Goal: Information Seeking & Learning: Check status

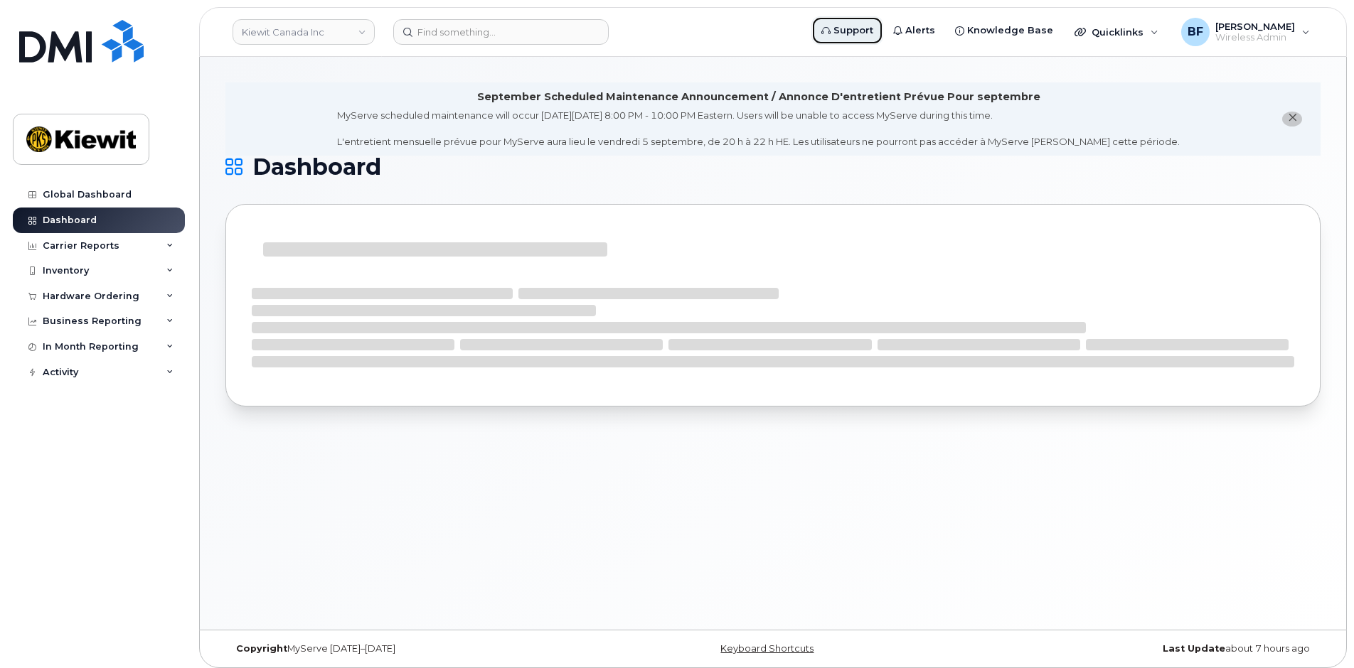
click at [873, 30] on span "Support" at bounding box center [853, 30] width 40 height 14
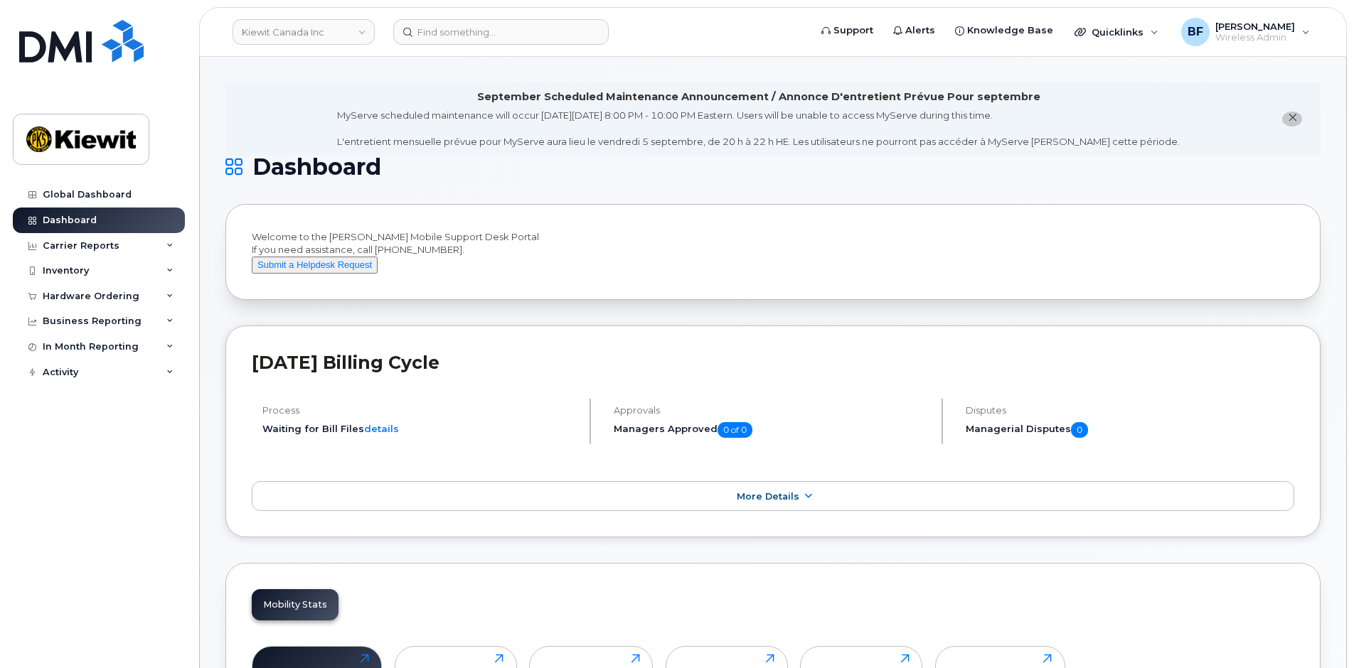
click at [152, 532] on div "Global Dashboard Dashboard Carrier Reports Monthly Billing Data Daily Data Pool…" at bounding box center [101, 414] width 176 height 465
click at [117, 479] on div "Global Dashboard Dashboard Carrier Reports Monthly Billing Data Daily Data Pool…" at bounding box center [101, 414] width 176 height 465
click at [130, 499] on div "Global Dashboard Dashboard Carrier Reports Monthly Billing Data Daily Data Pool…" at bounding box center [101, 414] width 176 height 465
click at [807, 503] on span at bounding box center [807, 497] width 11 height 14
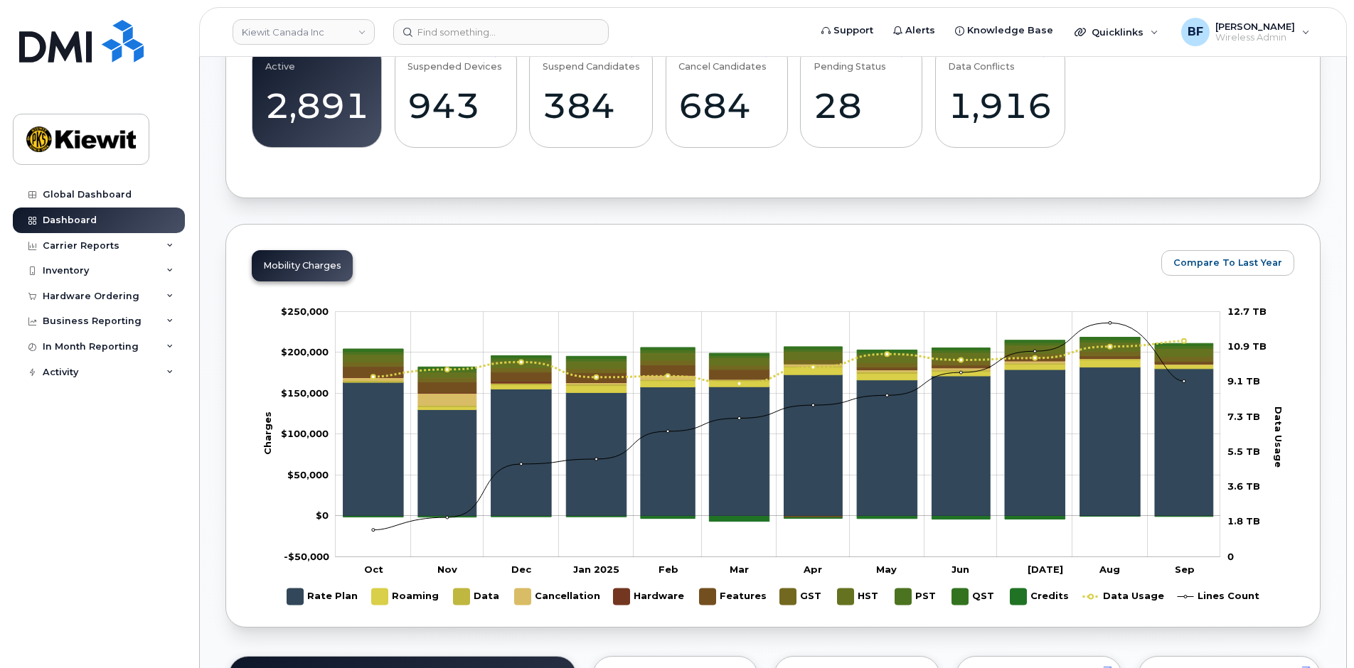
scroll to position [853, 0]
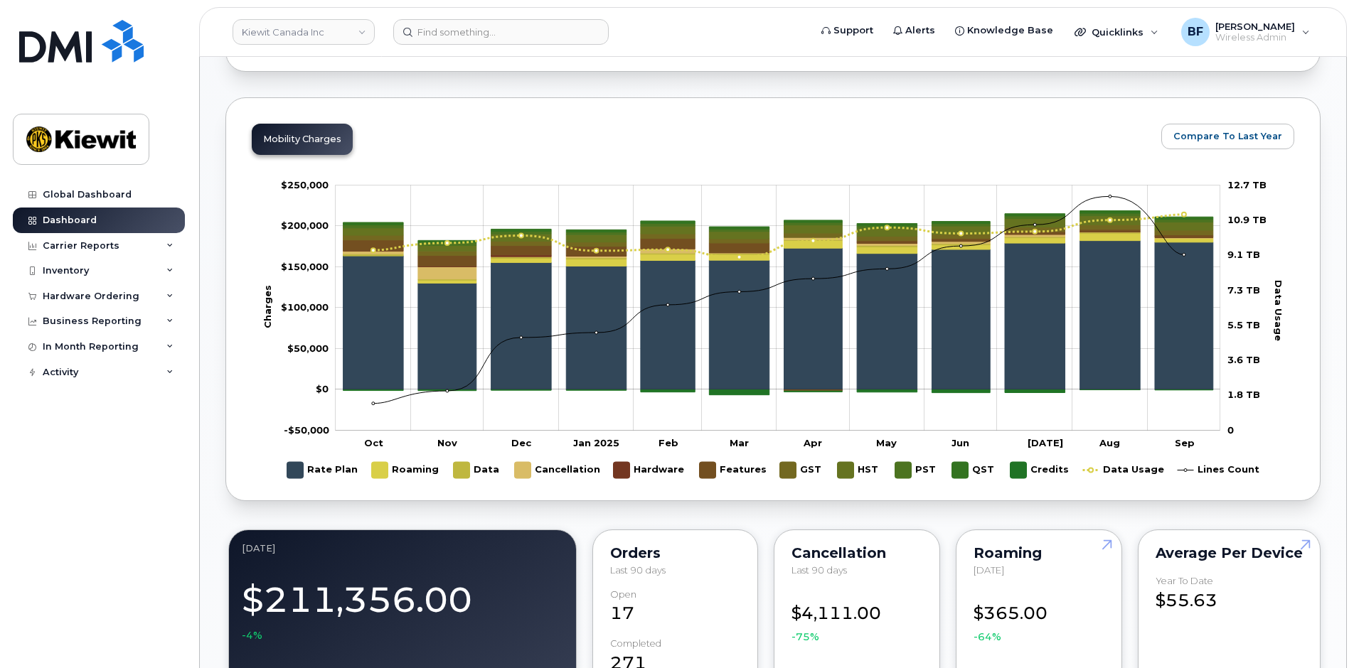
click at [162, 521] on div "Global Dashboard Dashboard Carrier Reports Monthly Billing Data Daily Data Pool…" at bounding box center [101, 414] width 176 height 465
click at [1332, 297] on div "September Scheduled Maintenance Announcement / Annonce D'entretient Prévue Pour…" at bounding box center [773, 652] width 1146 height 2897
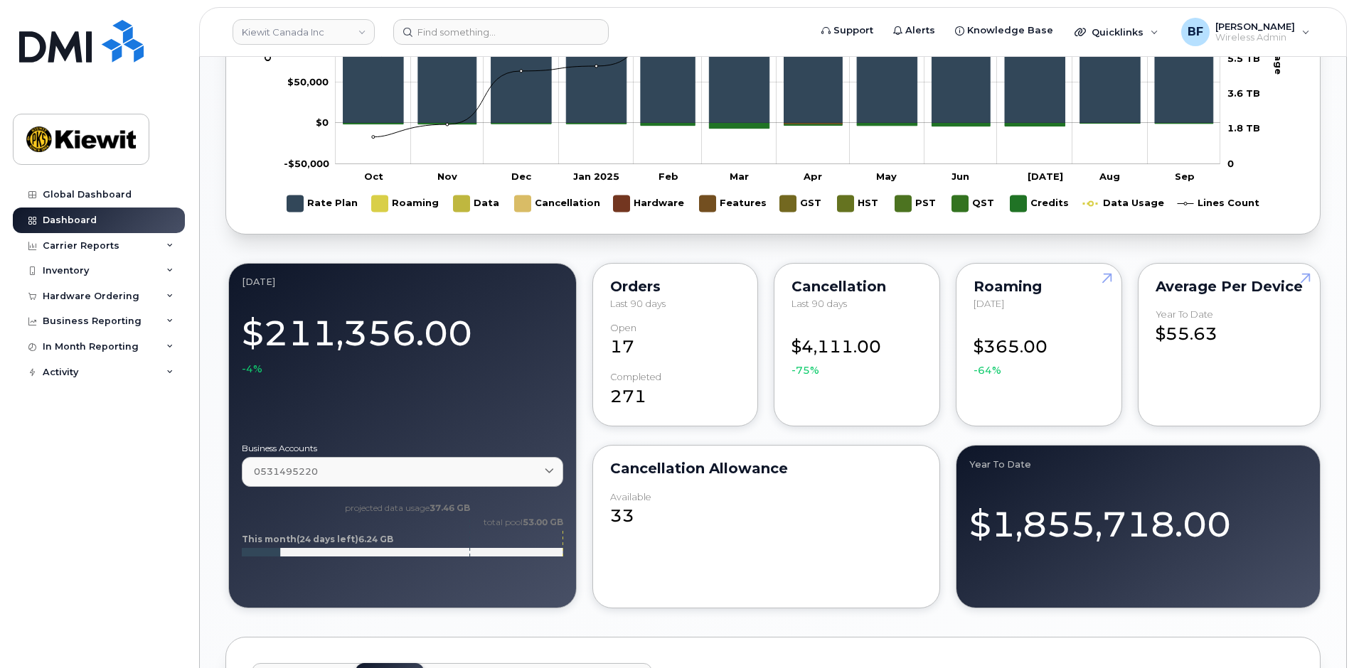
scroll to position [1209, 0]
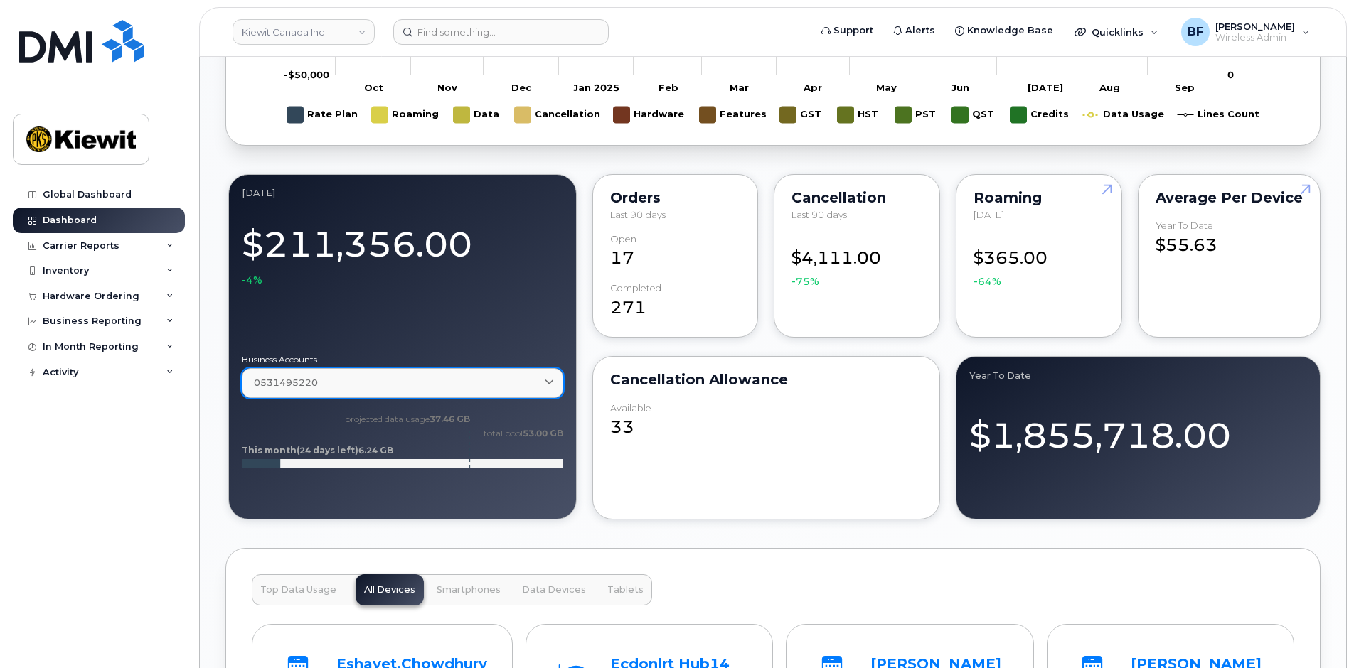
click at [555, 390] on span at bounding box center [550, 383] width 14 height 14
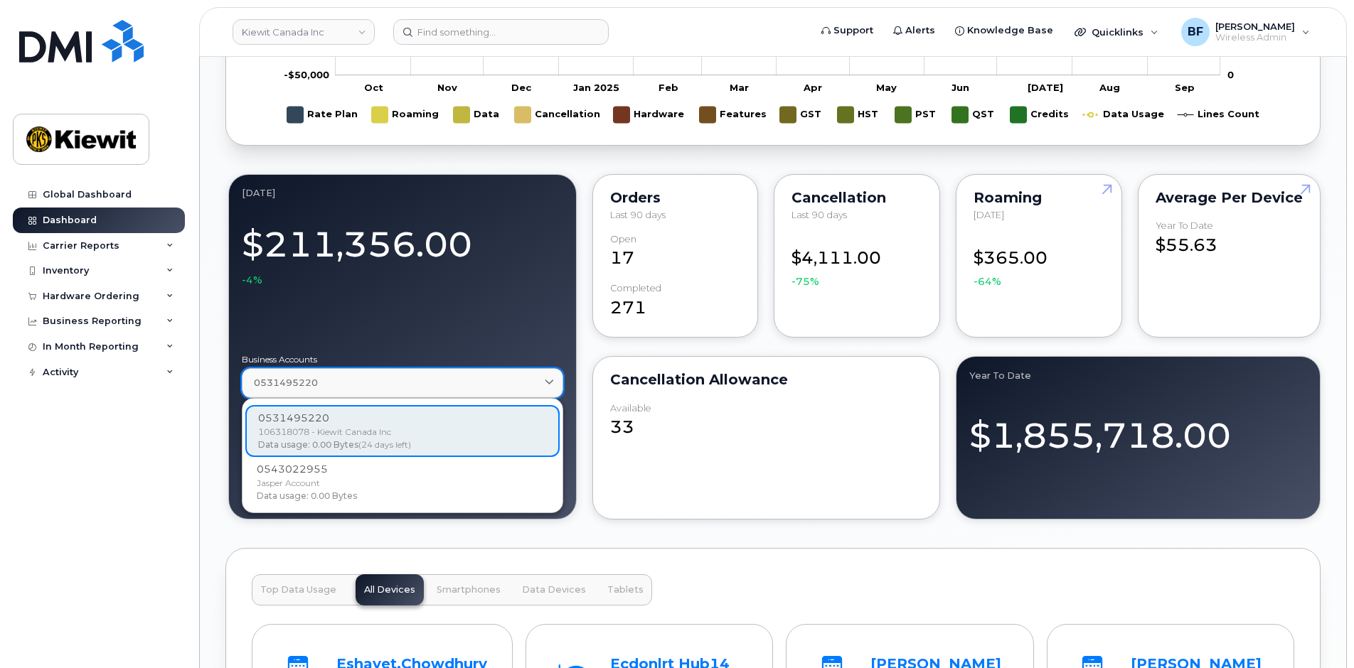
click at [555, 390] on span at bounding box center [550, 383] width 14 height 14
click at [130, 461] on div "Global Dashboard Dashboard Carrier Reports Monthly Billing Data Daily Data Pool…" at bounding box center [101, 414] width 176 height 465
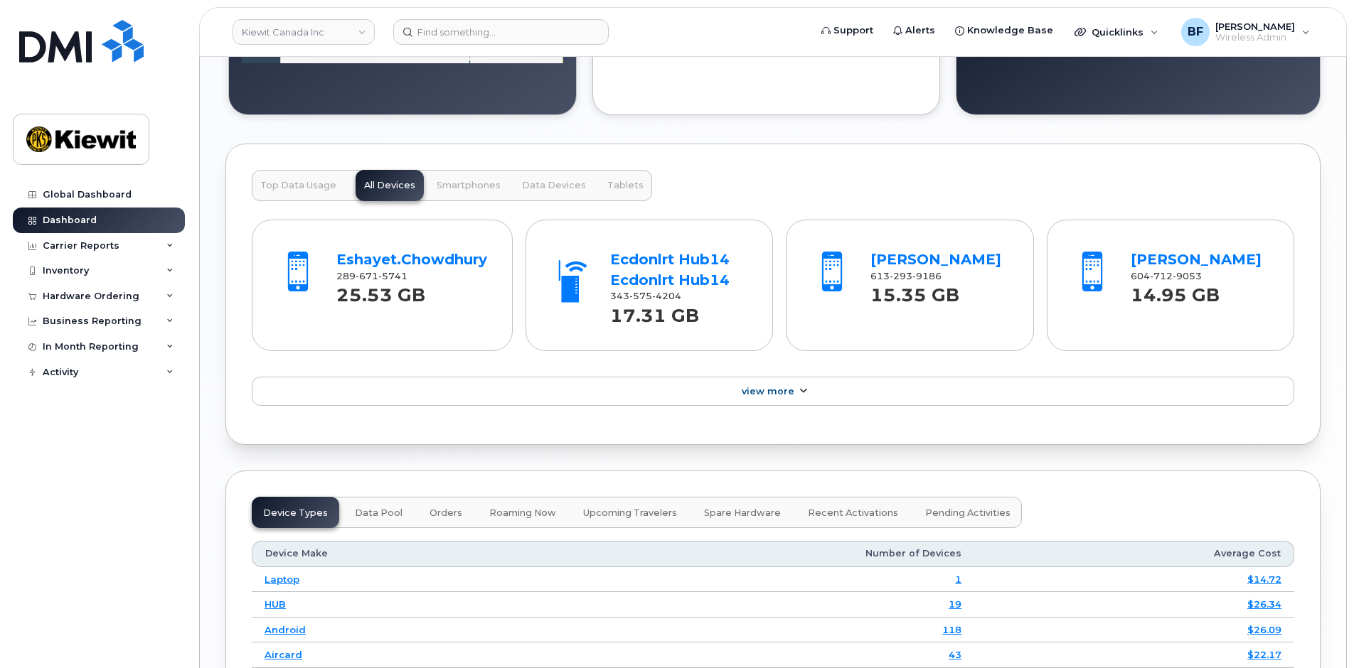
scroll to position [1635, 0]
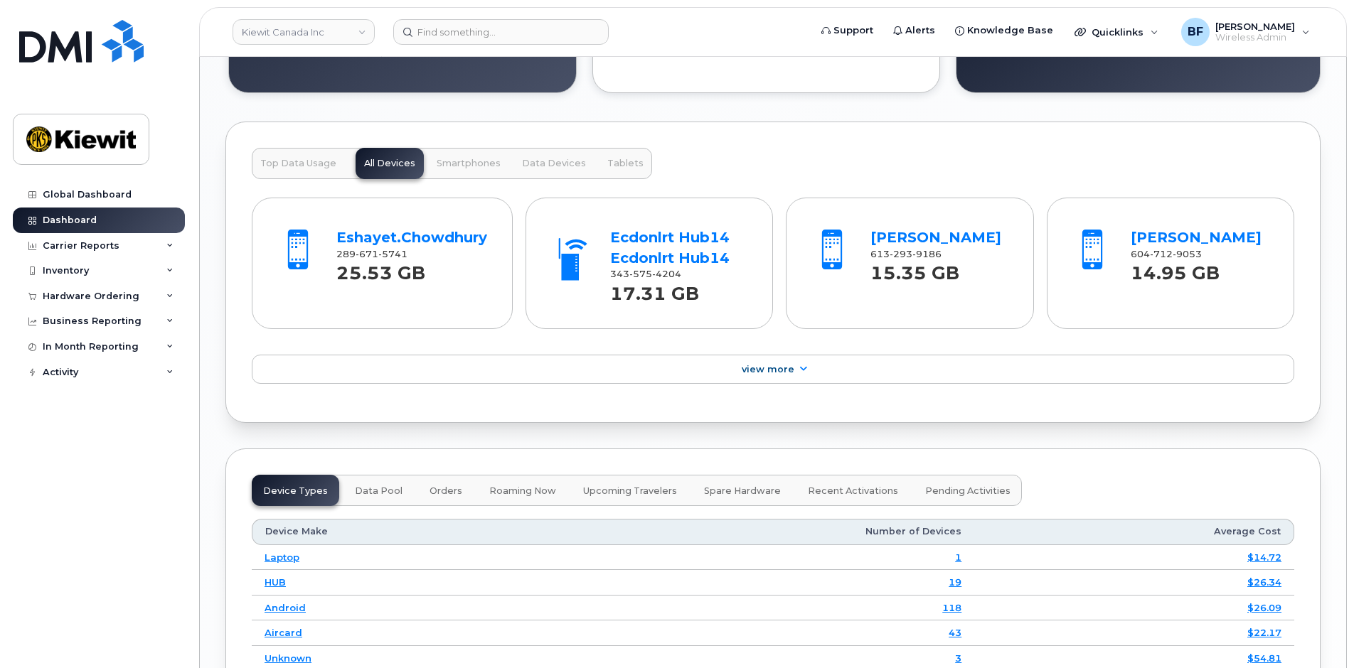
click at [287, 169] on span "Top Data Usage" at bounding box center [298, 163] width 76 height 11
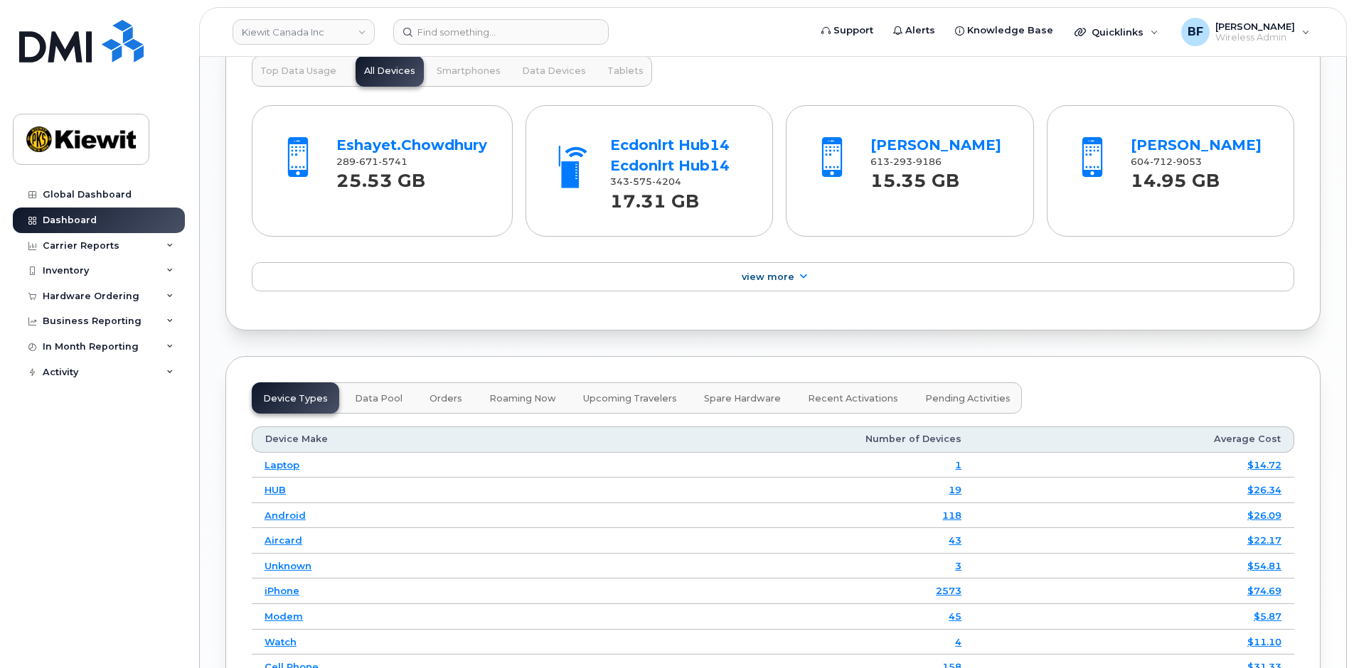
scroll to position [1778, 0]
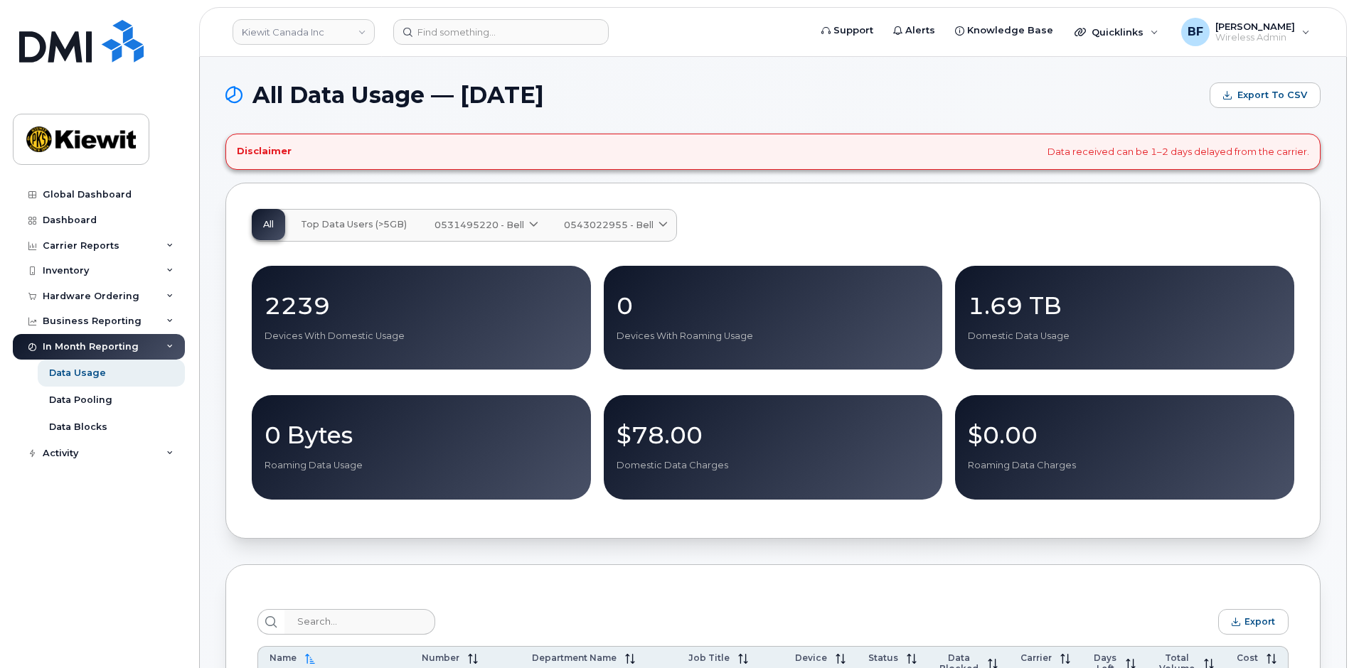
drag, startPoint x: 353, startPoint y: 223, endPoint x: 365, endPoint y: 223, distance: 12.1
click at [353, 223] on span "Top Data Users (>5GB)" at bounding box center [354, 224] width 106 height 11
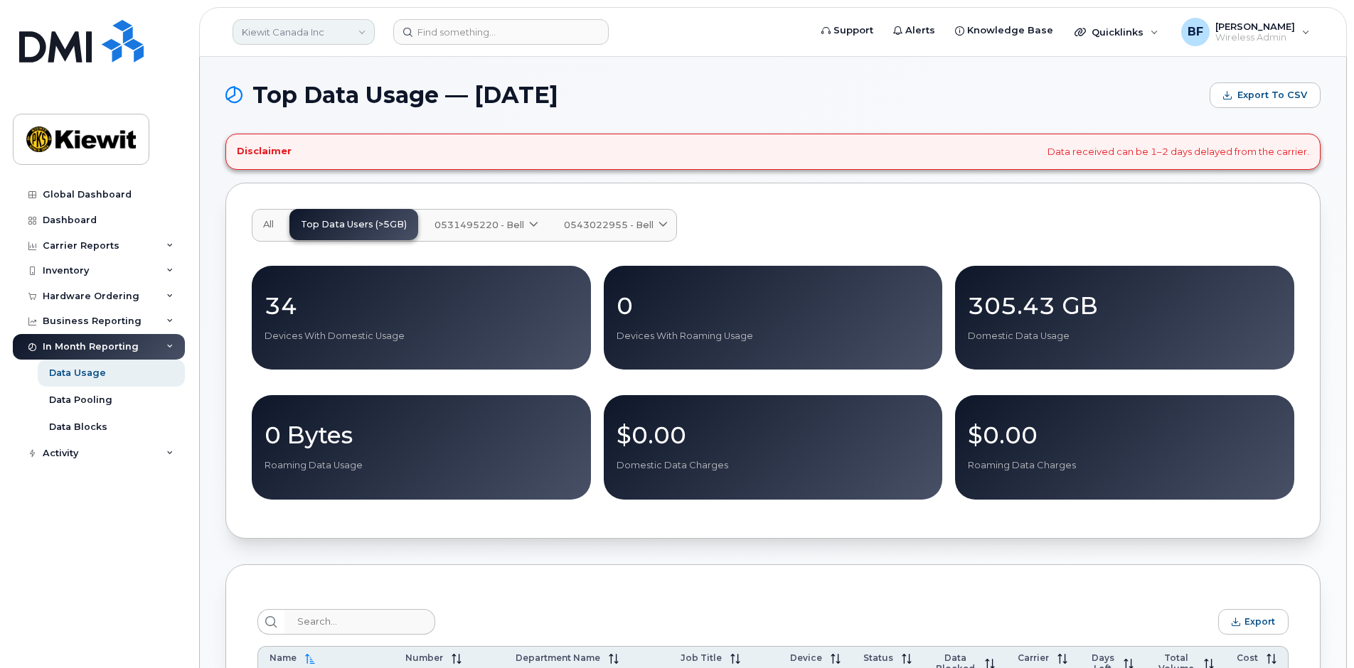
click at [367, 38] on link "Kiewit Canada Inc" at bounding box center [304, 32] width 142 height 26
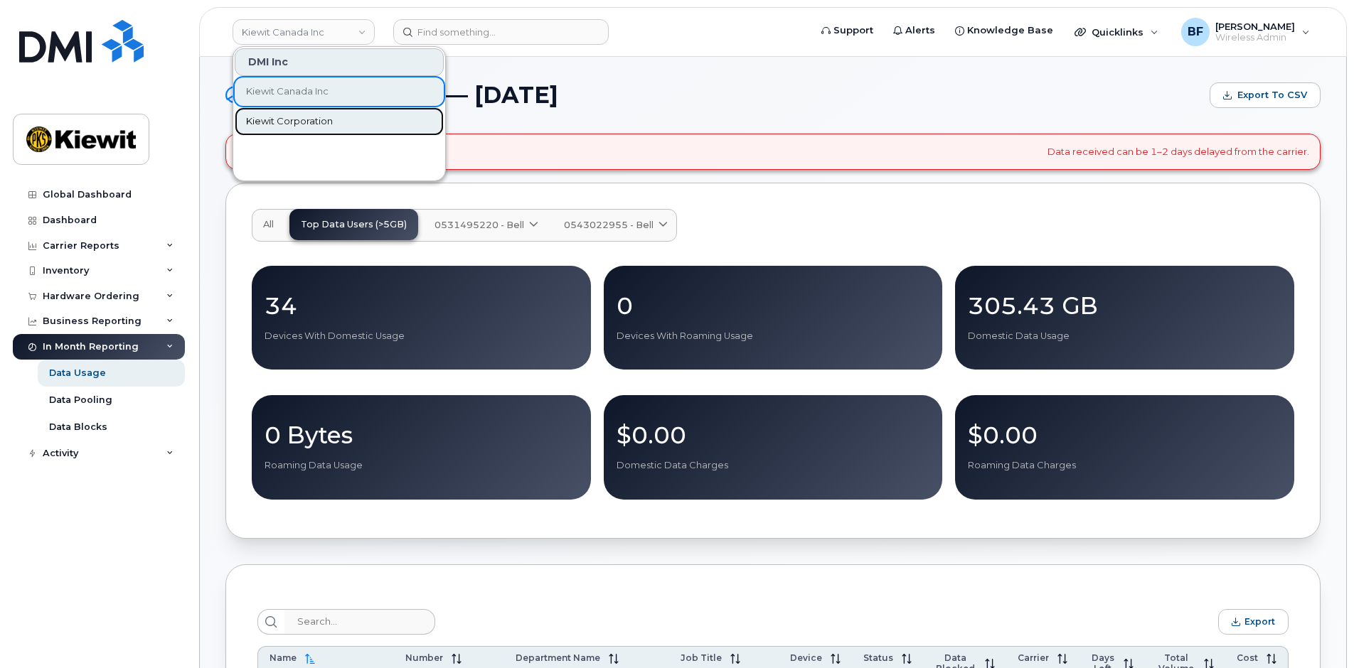
click at [314, 114] on span "Kiewit Corporation" at bounding box center [289, 121] width 87 height 14
